Goal: Information Seeking & Learning: Learn about a topic

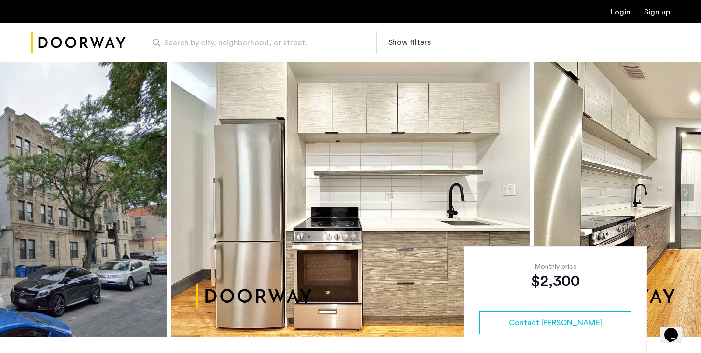
scroll to position [15, 0]
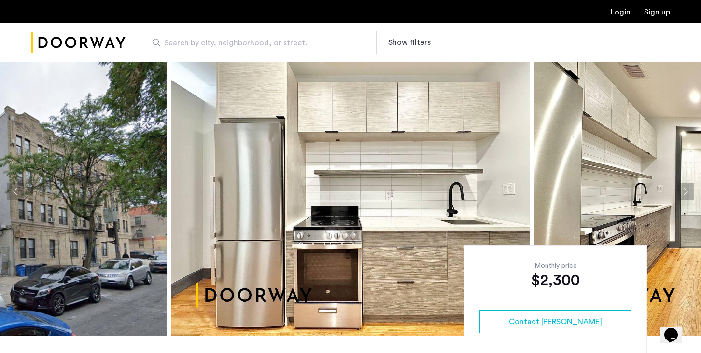
click at [684, 191] on button "Next apartment" at bounding box center [685, 191] width 16 height 16
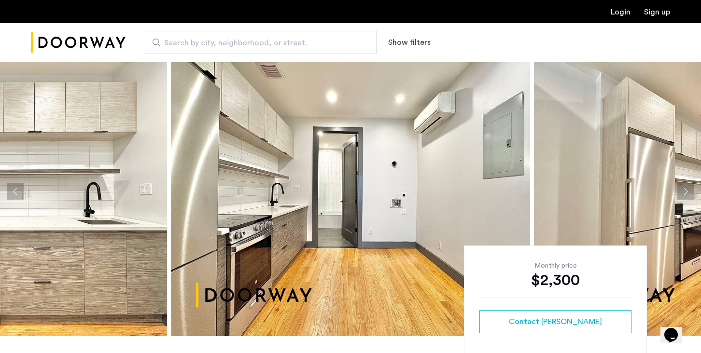
click at [684, 191] on button "Next apartment" at bounding box center [685, 191] width 16 height 16
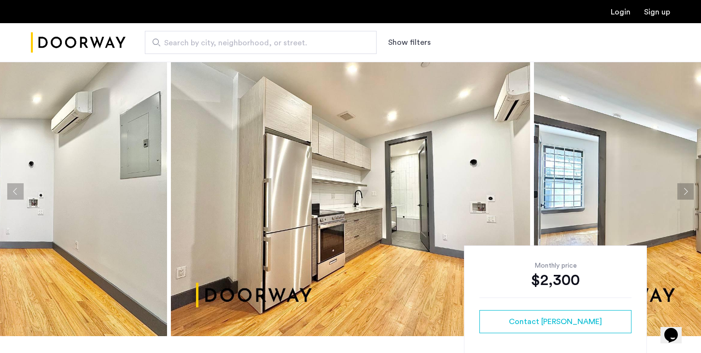
click at [684, 191] on button "Next apartment" at bounding box center [685, 191] width 16 height 16
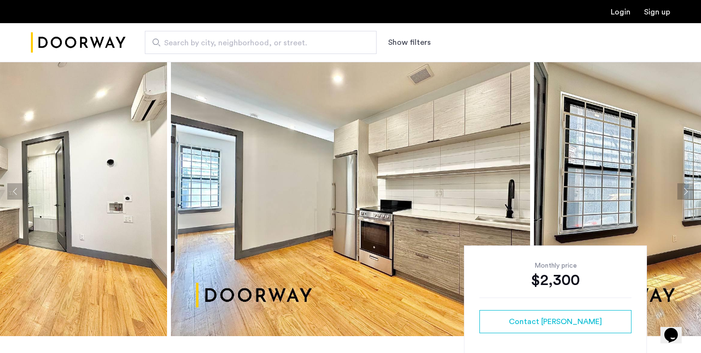
click at [684, 191] on button "Next apartment" at bounding box center [685, 191] width 16 height 16
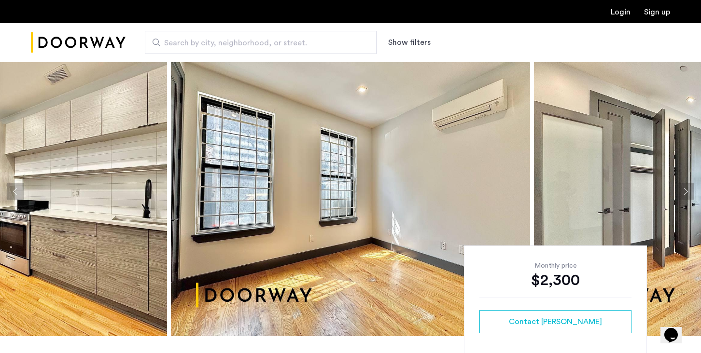
click at [684, 191] on button "Next apartment" at bounding box center [685, 191] width 16 height 16
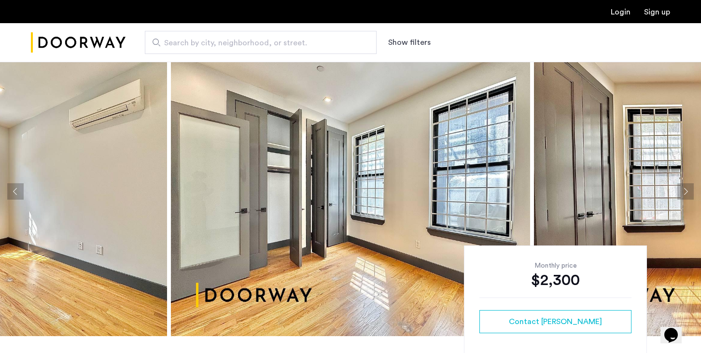
click at [684, 191] on button "Next apartment" at bounding box center [685, 191] width 16 height 16
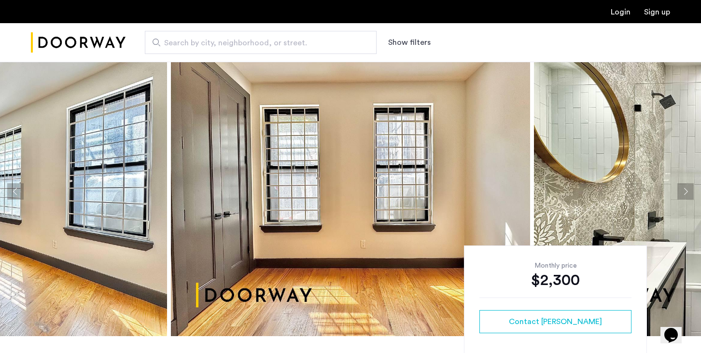
click at [684, 191] on button "Next apartment" at bounding box center [685, 191] width 16 height 16
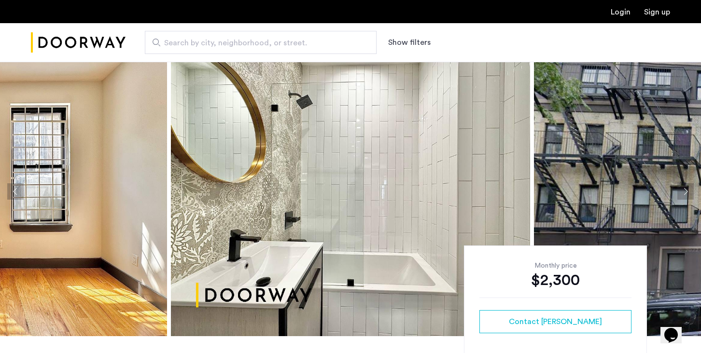
click at [684, 191] on button "Next apartment" at bounding box center [685, 191] width 16 height 16
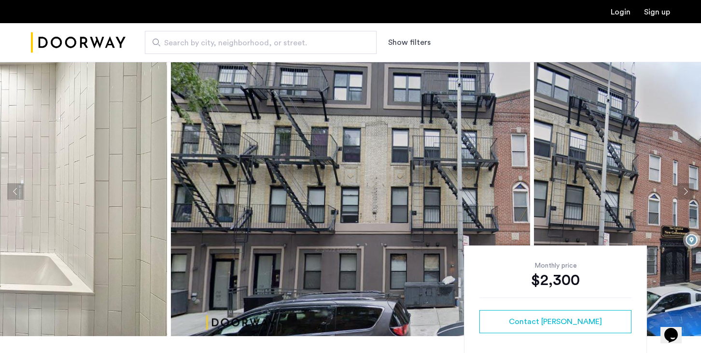
click at [684, 191] on button "Next apartment" at bounding box center [685, 191] width 16 height 16
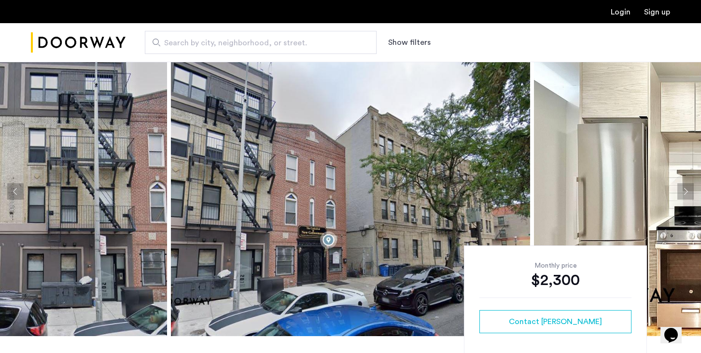
click at [684, 191] on button "Next apartment" at bounding box center [685, 191] width 16 height 16
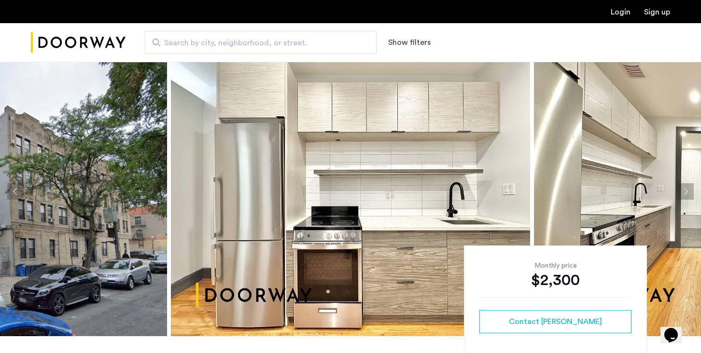
click at [684, 191] on button "Next apartment" at bounding box center [685, 191] width 16 height 16
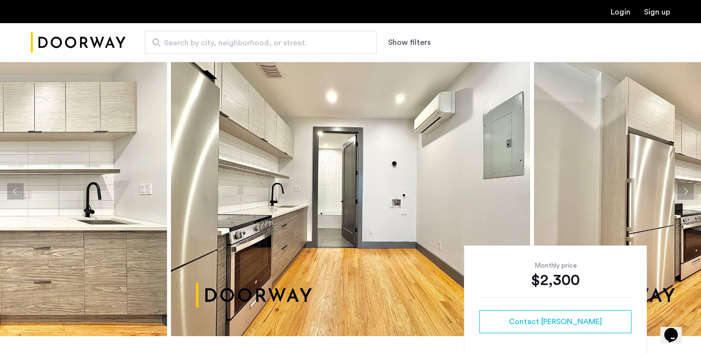
click at [684, 191] on button "Next apartment" at bounding box center [685, 191] width 16 height 16
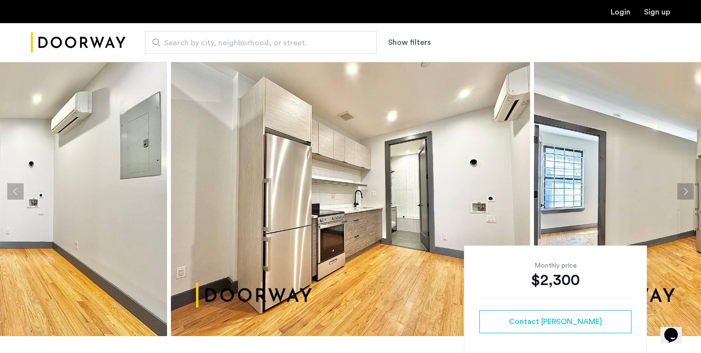
click at [684, 191] on button "Next apartment" at bounding box center [685, 191] width 16 height 16
